Goal: Task Accomplishment & Management: Use online tool/utility

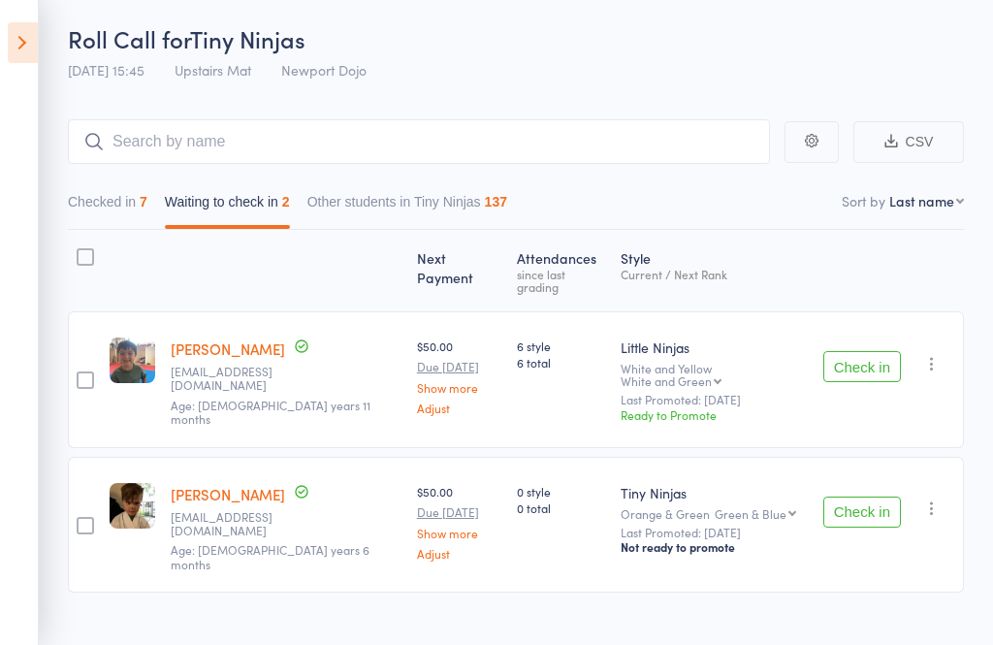
scroll to position [65, 0]
click at [882, 496] on button "Check in" at bounding box center [862, 511] width 78 height 31
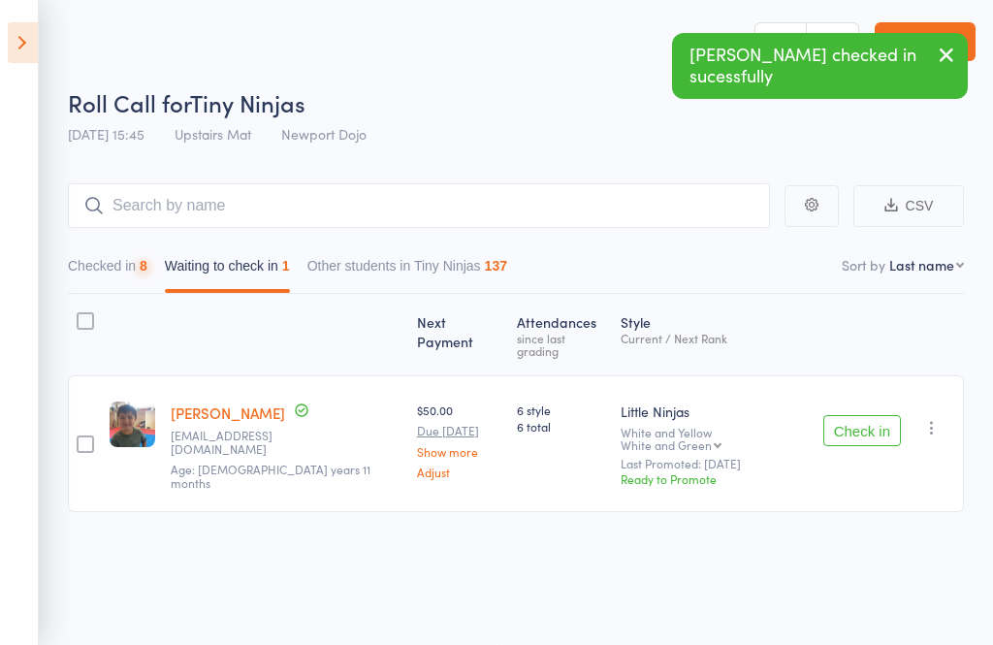
scroll to position [14, 0]
click at [942, 418] on icon "button" at bounding box center [931, 427] width 19 height 19
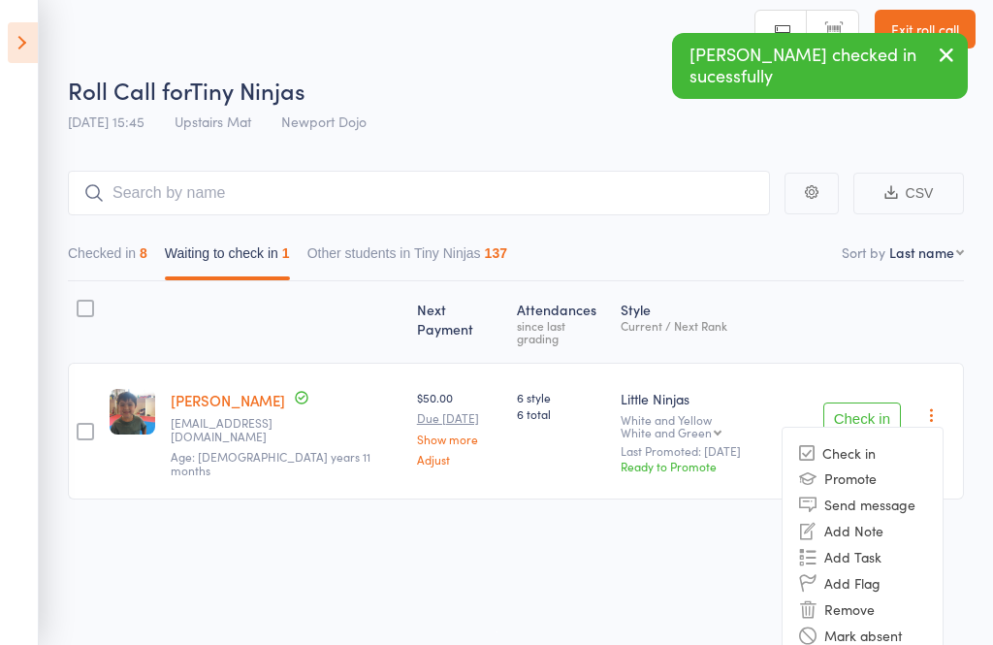
click at [855, 596] on li "Remove" at bounding box center [863, 609] width 160 height 26
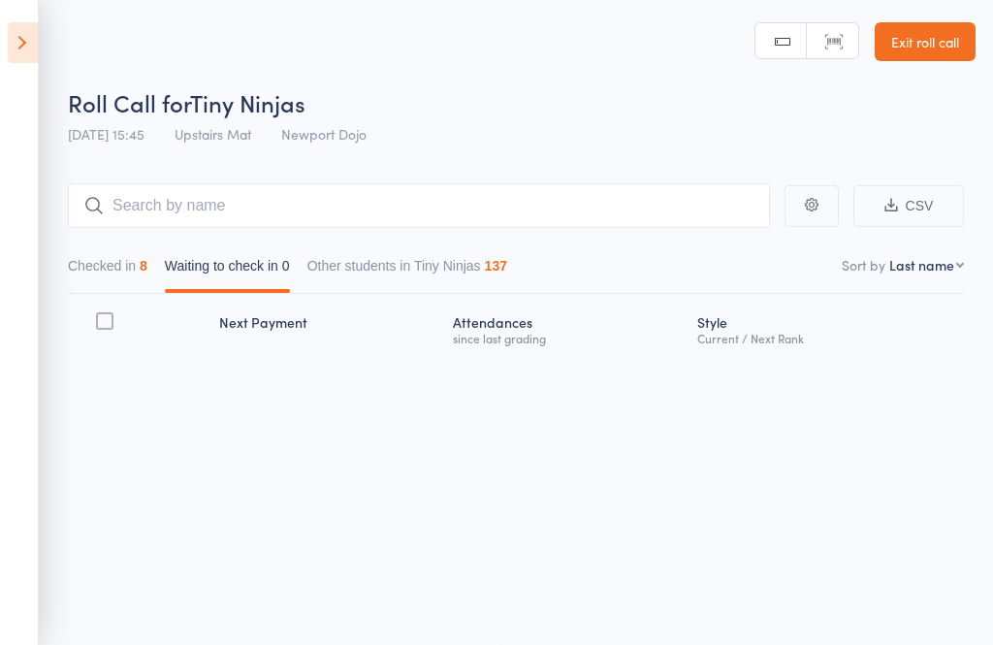
click at [13, 48] on icon at bounding box center [23, 42] width 30 height 41
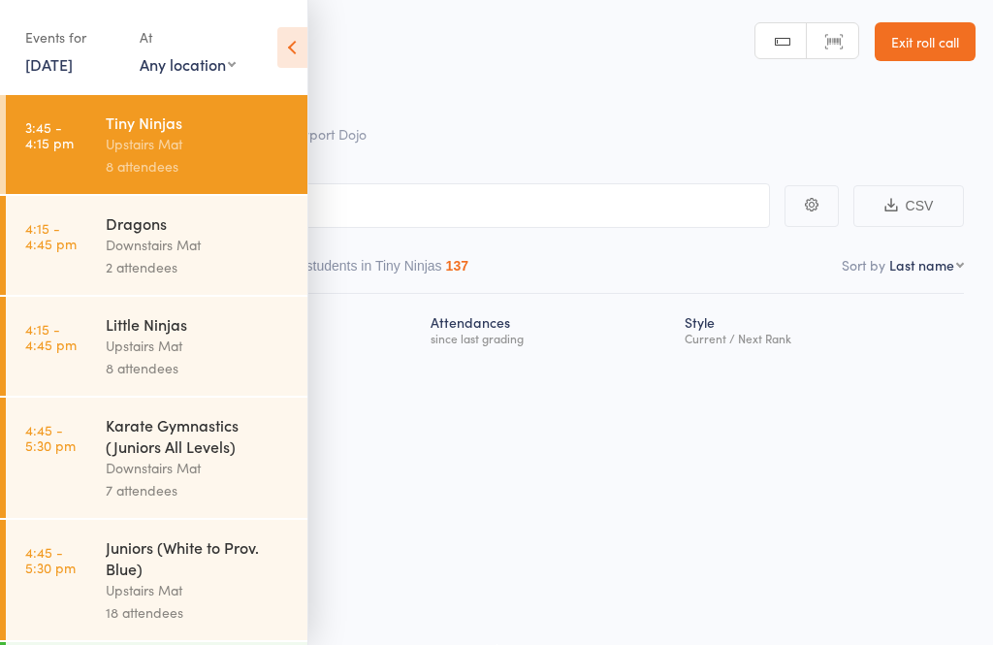
click at [208, 348] on div "Upstairs Mat" at bounding box center [198, 346] width 185 height 22
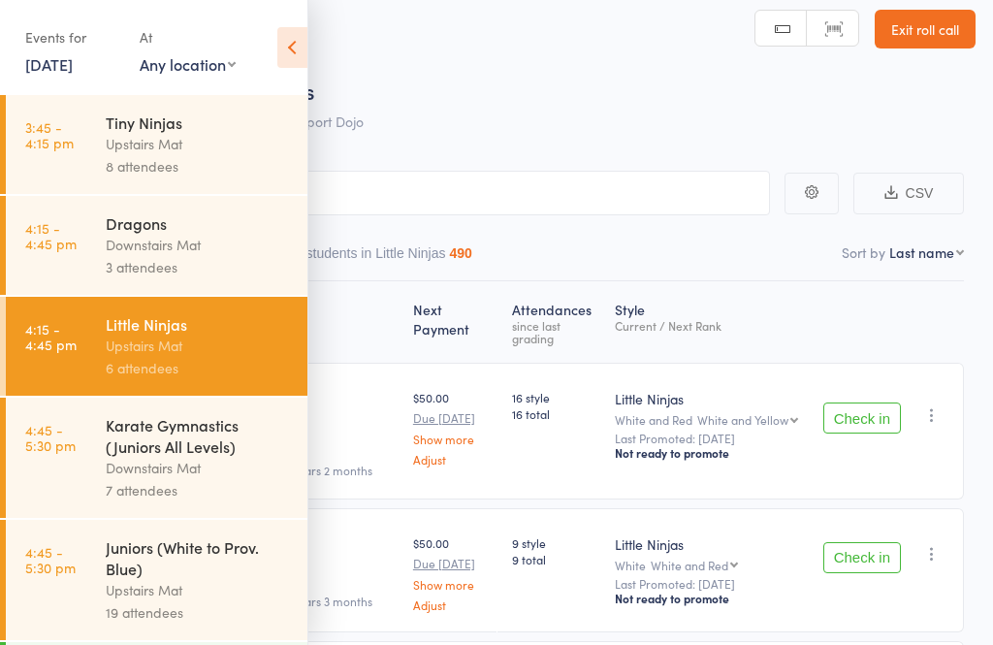
click at [285, 46] on icon at bounding box center [292, 47] width 30 height 41
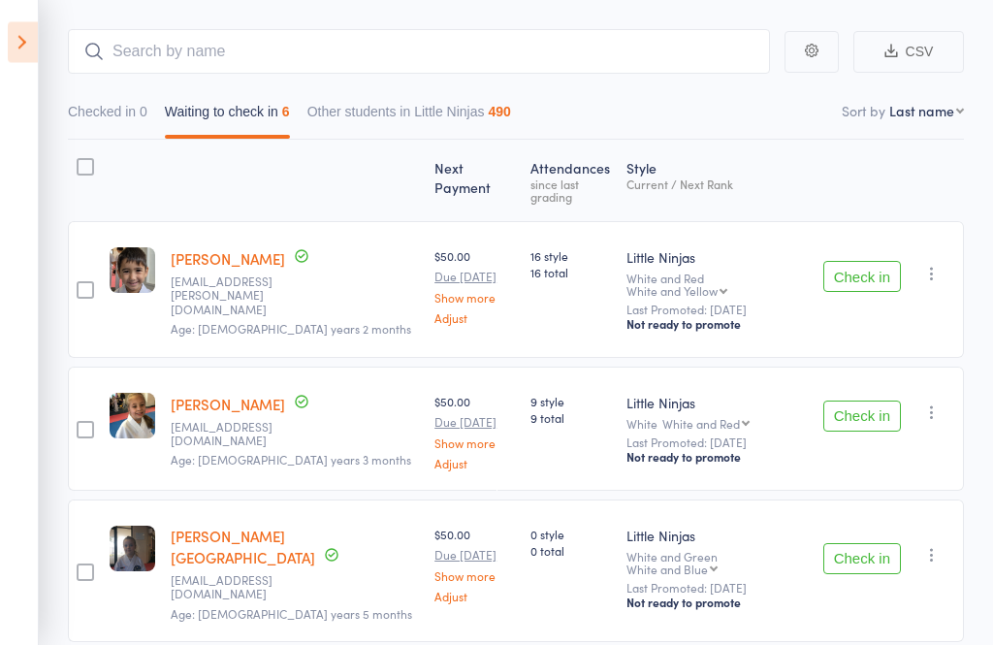
click at [901, 262] on button "Check in" at bounding box center [862, 277] width 78 height 31
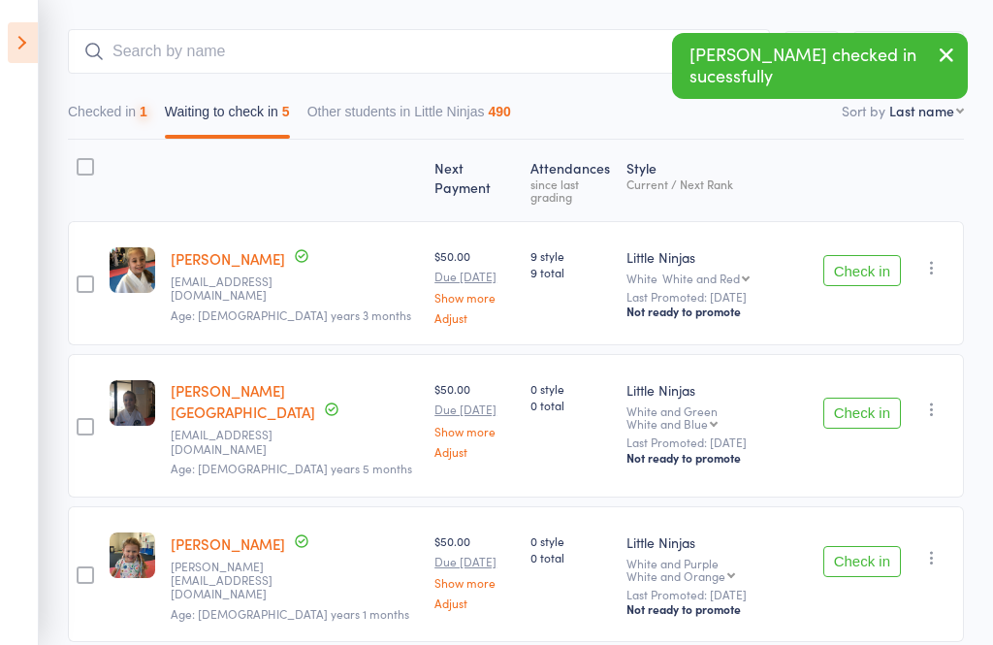
click at [874, 272] on button "Check in" at bounding box center [862, 270] width 78 height 31
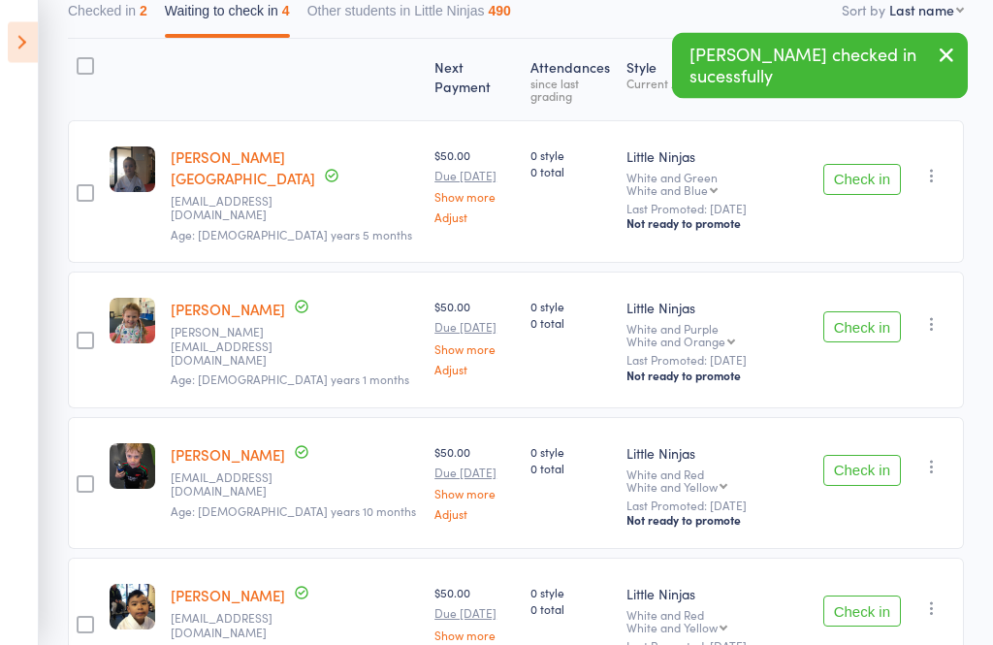
click at [880, 312] on button "Check in" at bounding box center [862, 327] width 78 height 31
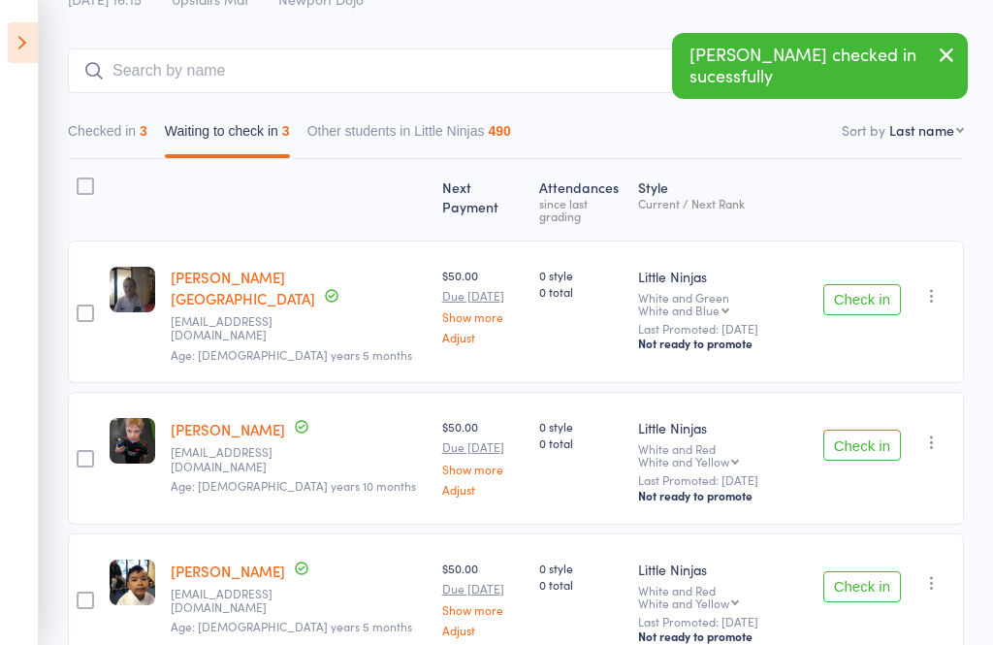
click at [866, 430] on button "Check in" at bounding box center [862, 445] width 78 height 31
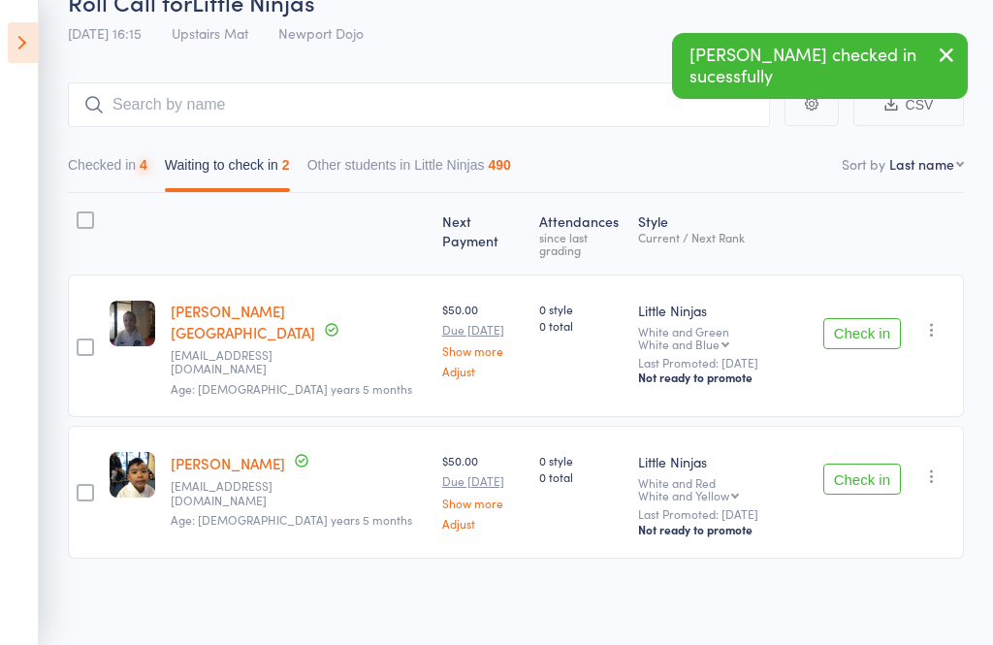
scroll to position [3, 0]
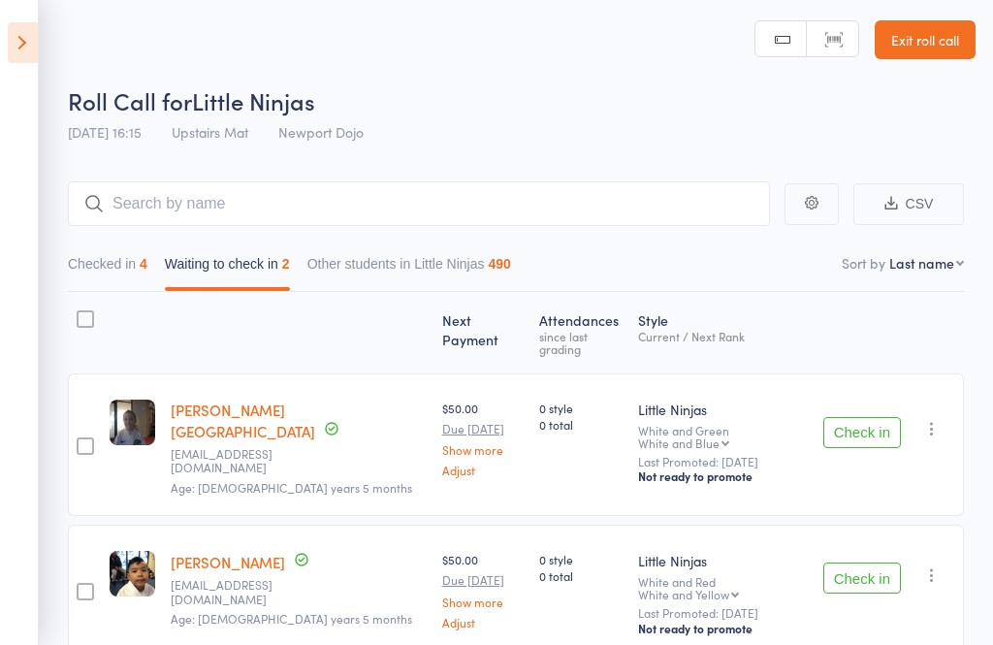
click at [875, 562] on button "Check in" at bounding box center [862, 577] width 78 height 31
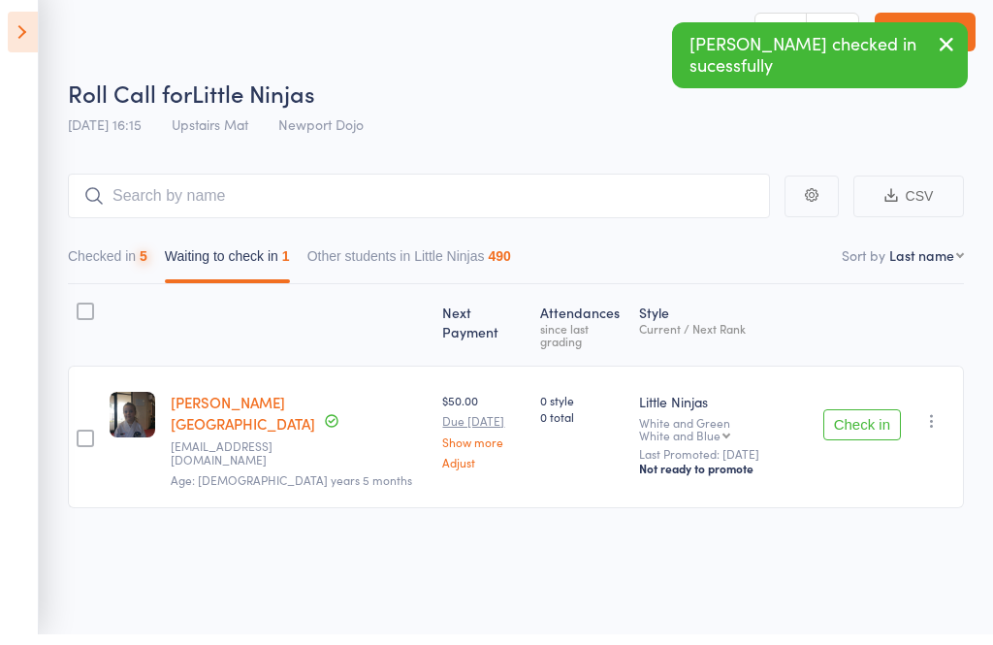
scroll to position [14, 0]
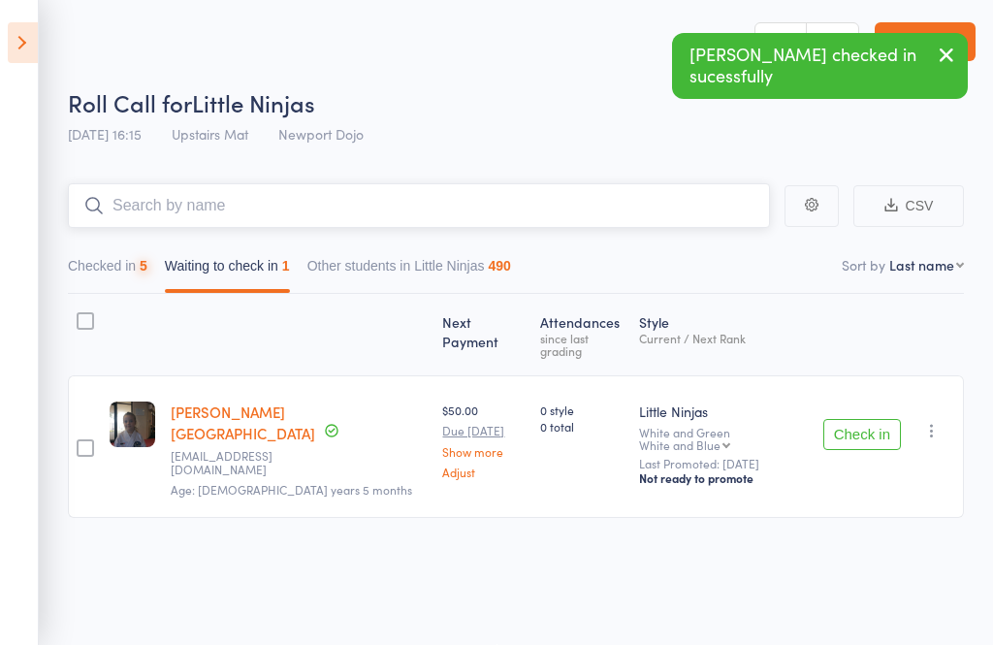
click at [448, 192] on input "search" at bounding box center [419, 205] width 702 height 45
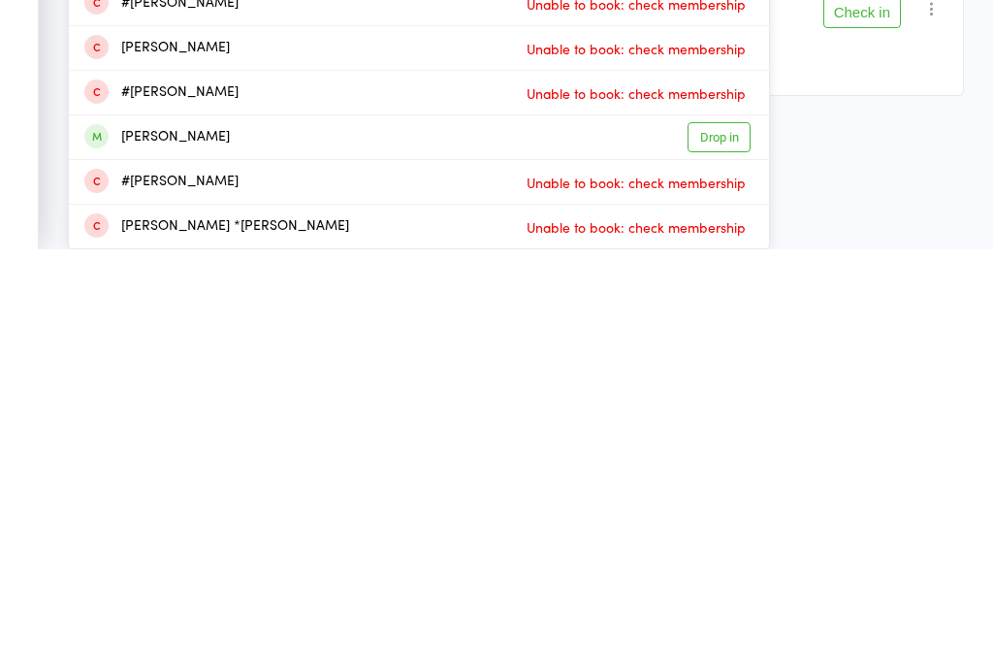
scroll to position [28, 0]
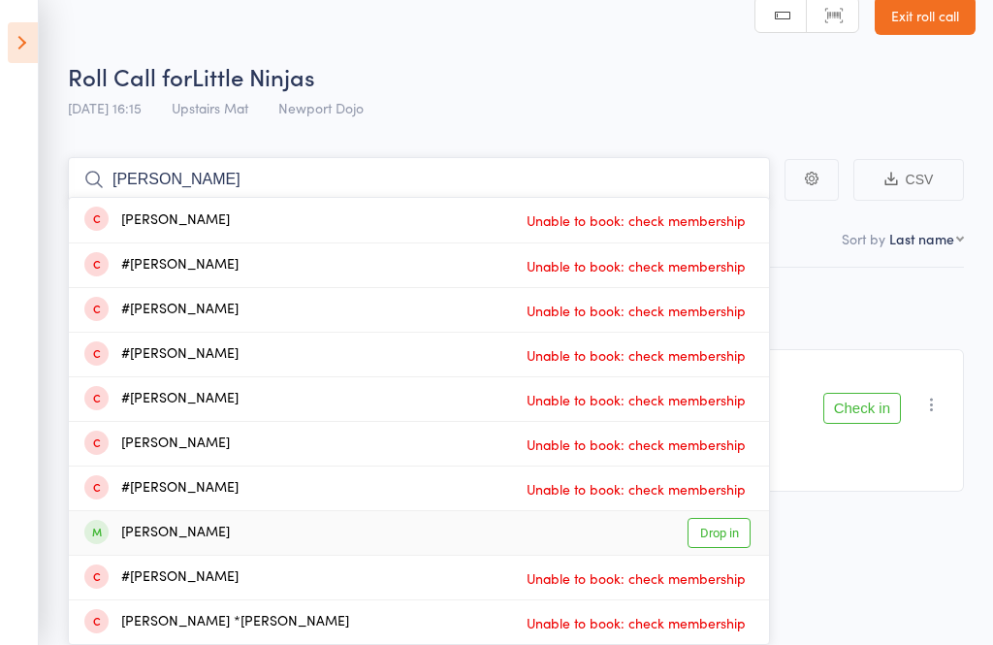
type input "[PERSON_NAME]"
click at [737, 535] on link "Drop in" at bounding box center [719, 533] width 63 height 30
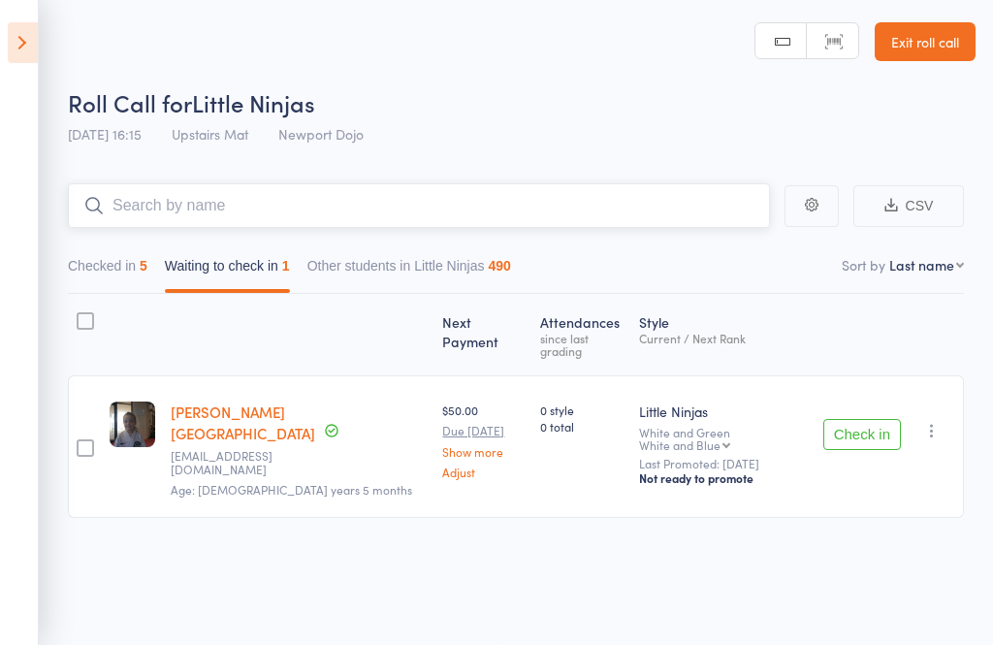
scroll to position [14, 0]
click at [134, 260] on button "Checked in 5" at bounding box center [108, 270] width 80 height 45
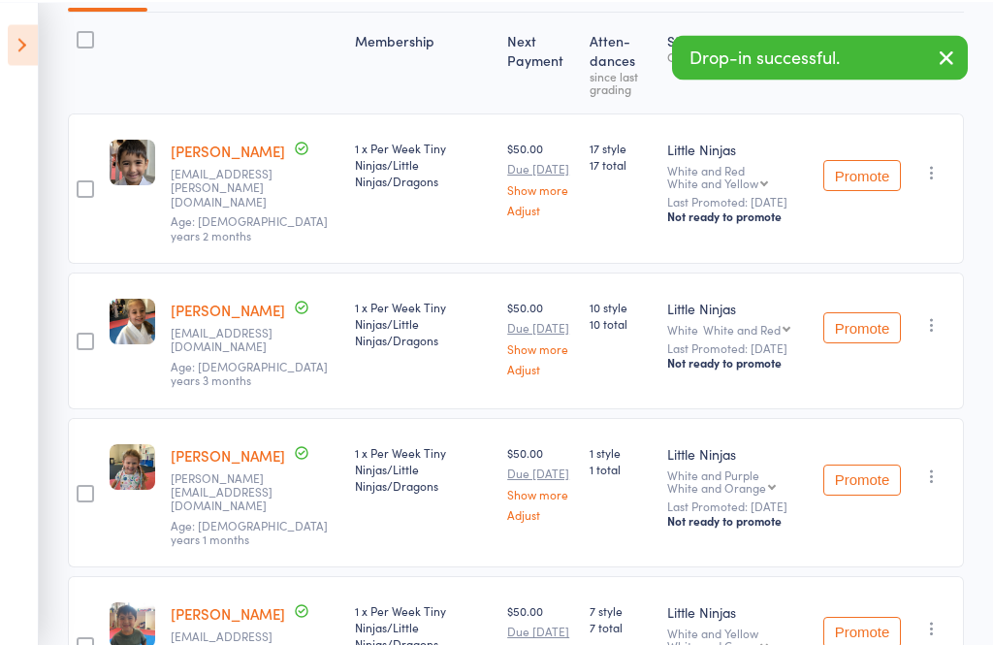
scroll to position [0, 0]
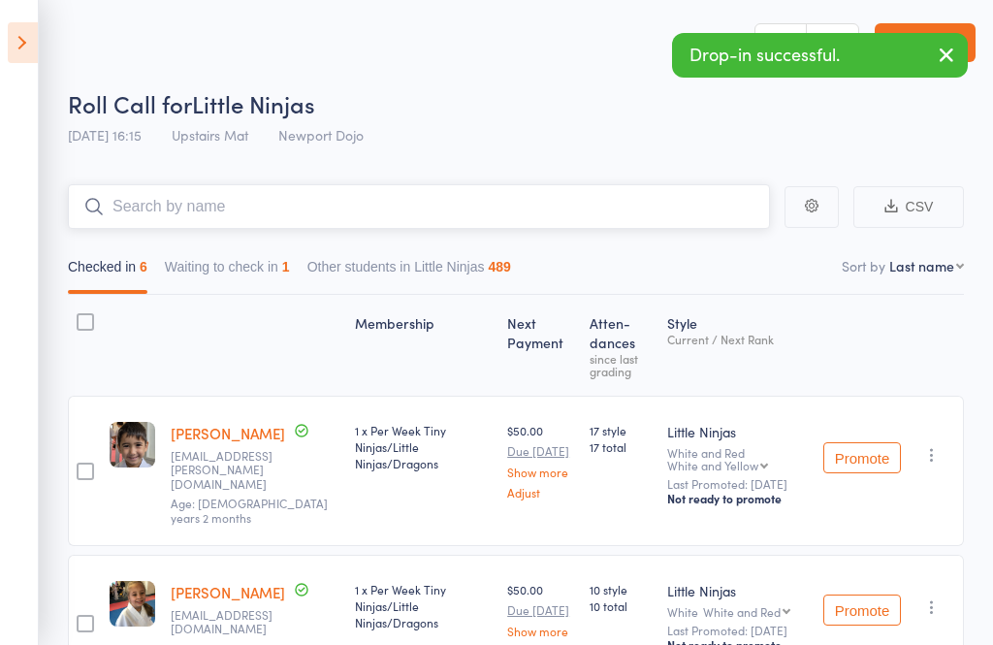
click at [278, 210] on input "search" at bounding box center [419, 206] width 702 height 45
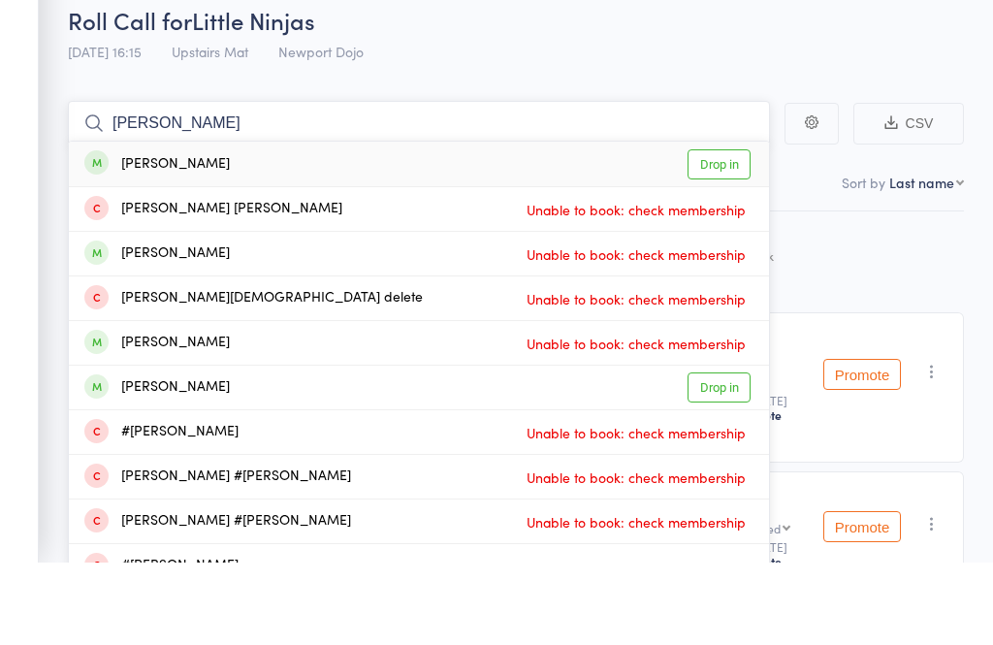
type input "[PERSON_NAME]"
click at [728, 233] on link "Drop in" at bounding box center [719, 248] width 63 height 30
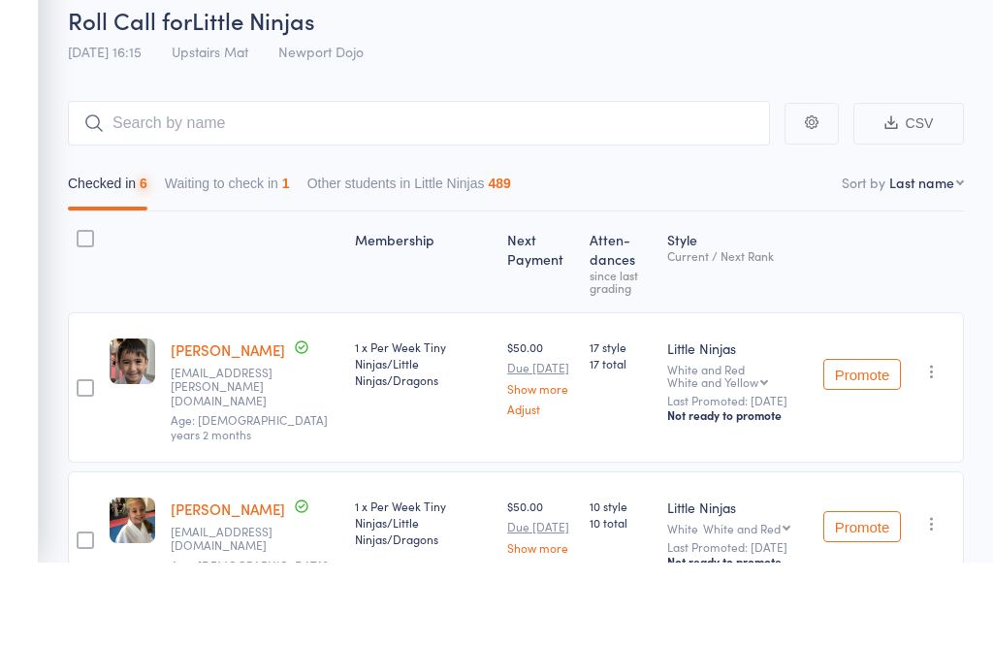
scroll to position [83, 0]
